Goal: Task Accomplishment & Management: Use online tool/utility

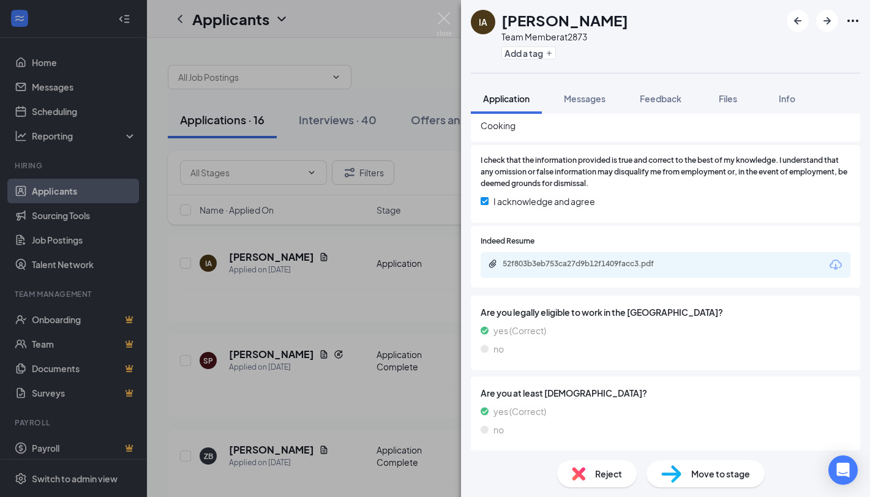
scroll to position [614, 0]
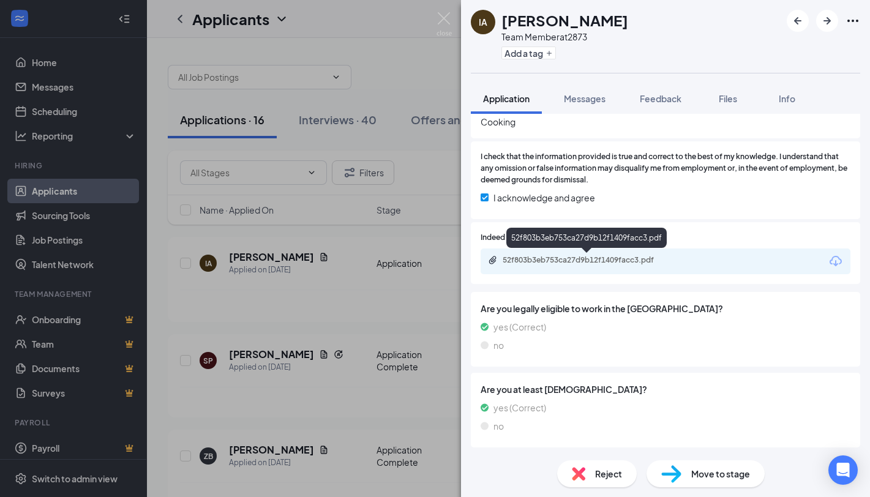
click at [591, 262] on div "52f803b3eb753ca27d9b12f1409facc3.pdf" at bounding box center [589, 260] width 172 height 10
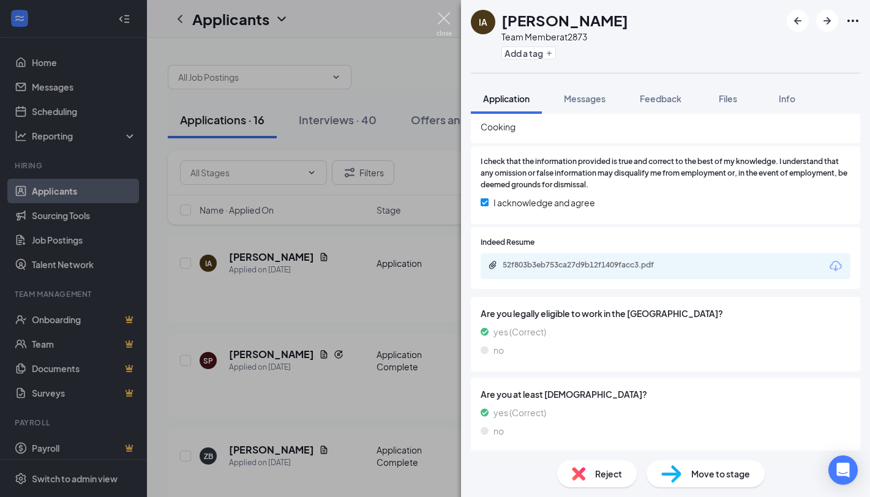
click at [451, 18] on img at bounding box center [444, 24] width 15 height 24
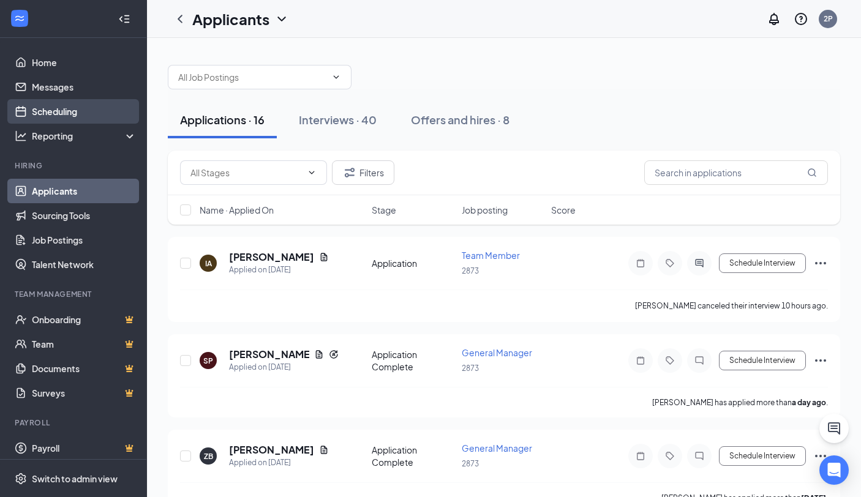
click at [75, 113] on link "Scheduling" at bounding box center [84, 111] width 105 height 25
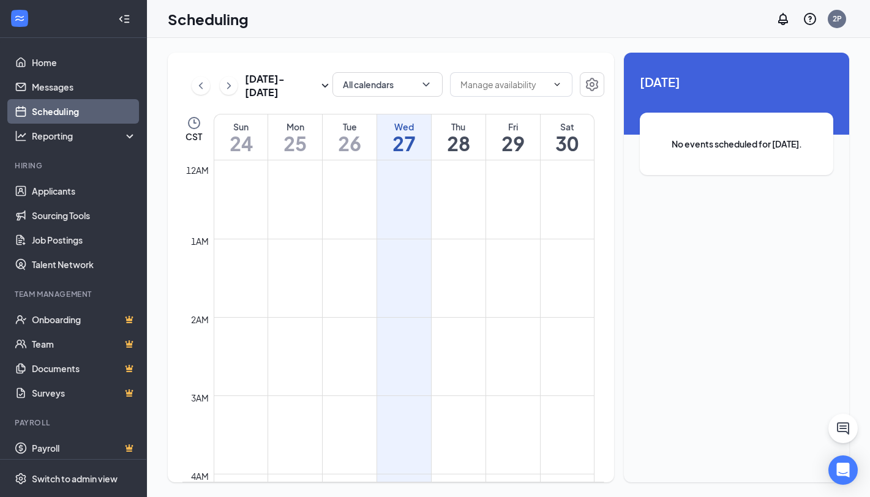
scroll to position [602, 0]
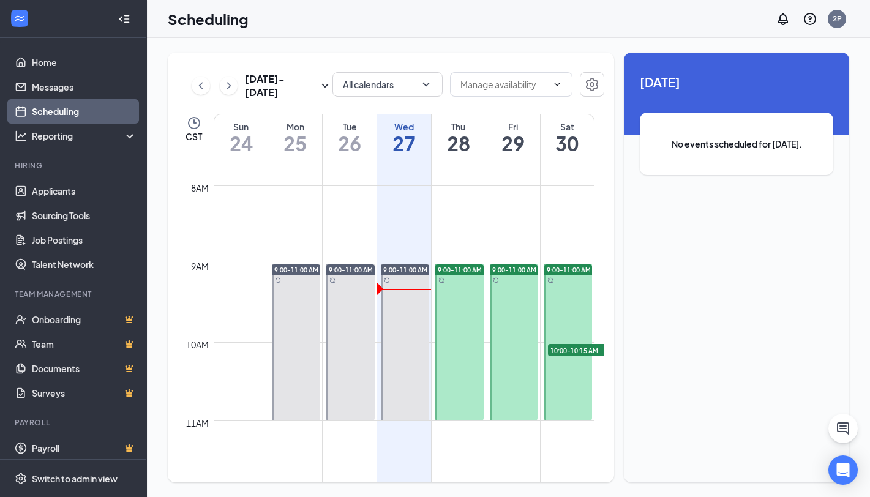
click at [382, 149] on h1 "27" at bounding box center [404, 143] width 54 height 21
click at [450, 141] on h1 "28" at bounding box center [459, 143] width 54 height 21
click at [531, 135] on h1 "29" at bounding box center [513, 143] width 54 height 21
click at [557, 139] on h1 "30" at bounding box center [567, 143] width 53 height 21
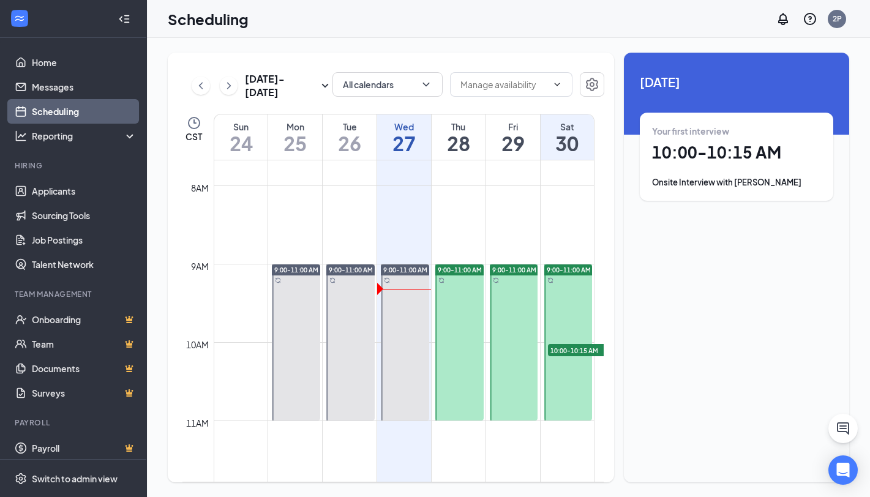
click at [401, 145] on h1 "27" at bounding box center [404, 143] width 54 height 21
